Goal: Task Accomplishment & Management: Manage account settings

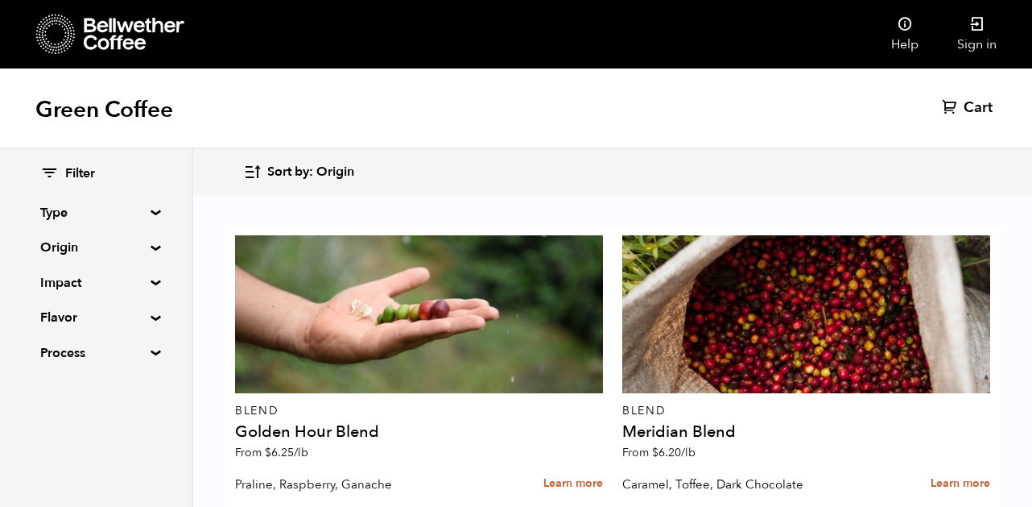
scroll to position [778, 0]
click at [976, 32] on link "Sign in" at bounding box center [977, 34] width 78 height 68
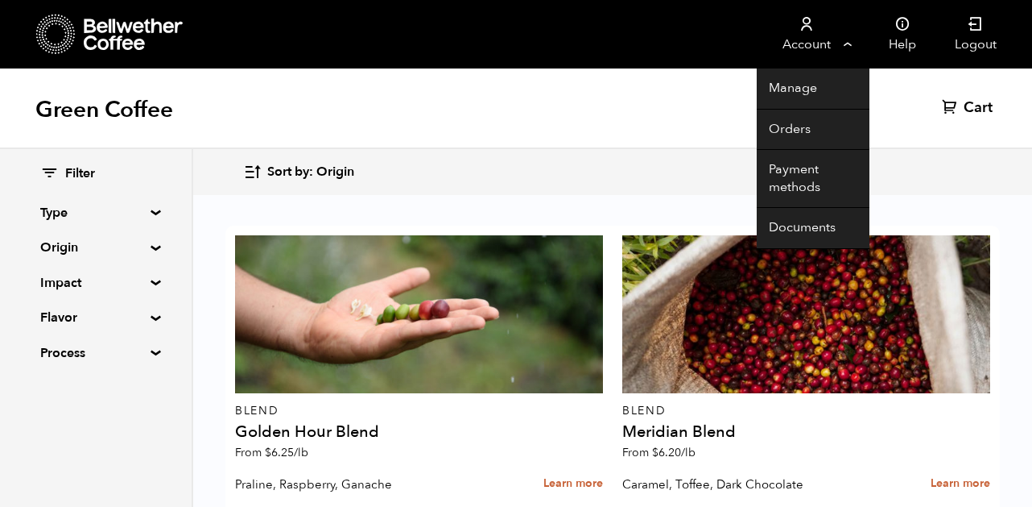
click at [830, 23] on link "Account" at bounding box center [806, 34] width 99 height 68
click at [796, 119] on link "Orders" at bounding box center [813, 130] width 113 height 41
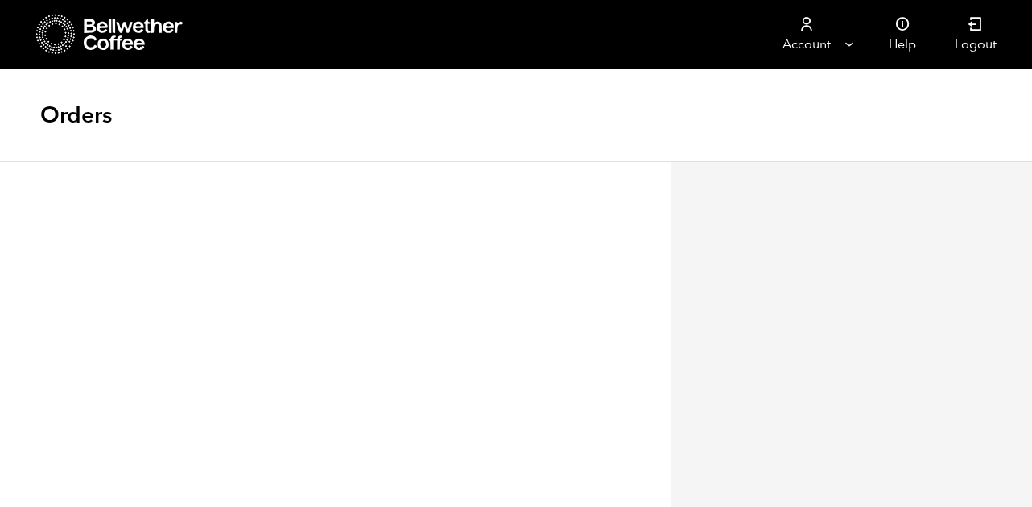
scroll to position [1, 0]
